Goal: Use online tool/utility: Use online tool/utility

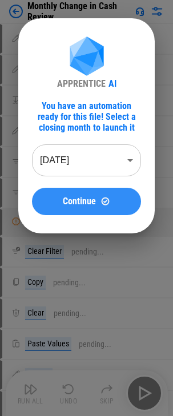
click at [95, 206] on span "Continue" at bounding box center [79, 201] width 33 height 9
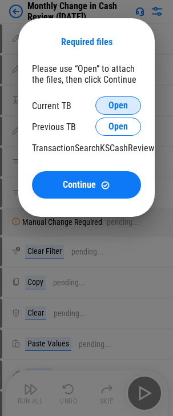
click at [126, 108] on span "Open" at bounding box center [118, 105] width 19 height 9
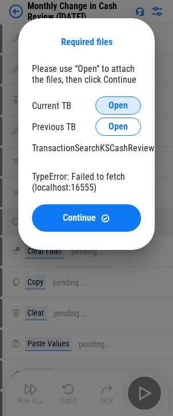
click at [116, 106] on span "Open" at bounding box center [118, 105] width 19 height 9
click at [107, 181] on div "TypeError: Failed to fetch (localhost:16555)" at bounding box center [86, 182] width 109 height 22
click at [122, 102] on span "Open" at bounding box center [118, 105] width 19 height 9
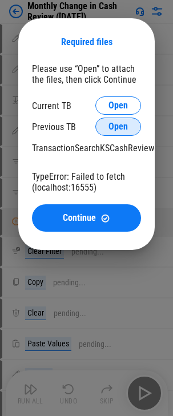
click at [124, 127] on span "Open" at bounding box center [118, 126] width 19 height 9
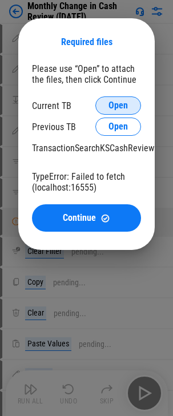
click at [120, 103] on span "Open" at bounding box center [118, 105] width 19 height 9
